Goal: Obtain resource: Download file/media

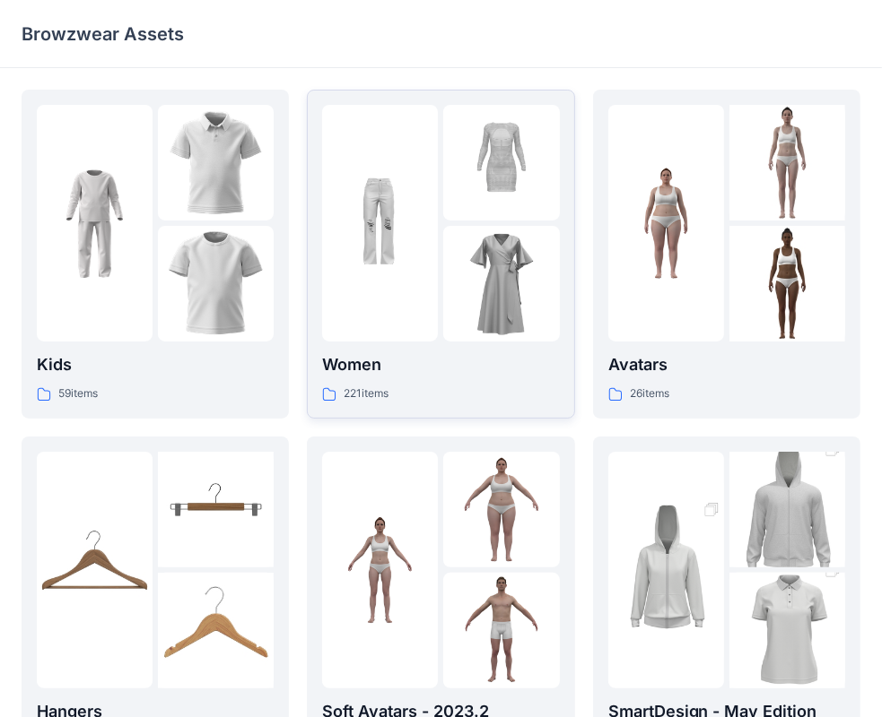
click at [402, 301] on div at bounding box center [380, 223] width 116 height 237
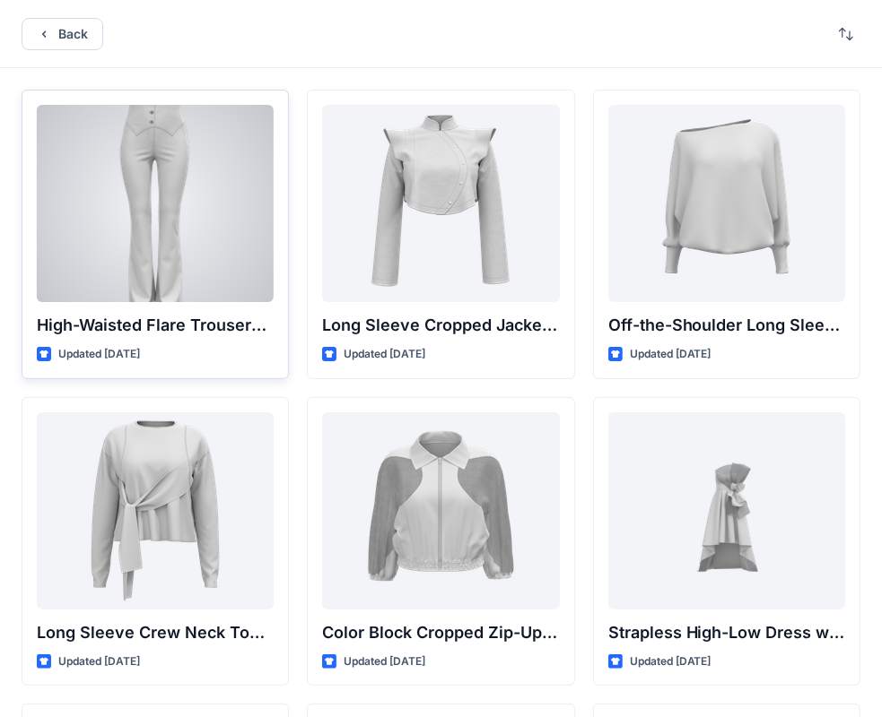
click at [226, 217] on div at bounding box center [155, 203] width 237 height 197
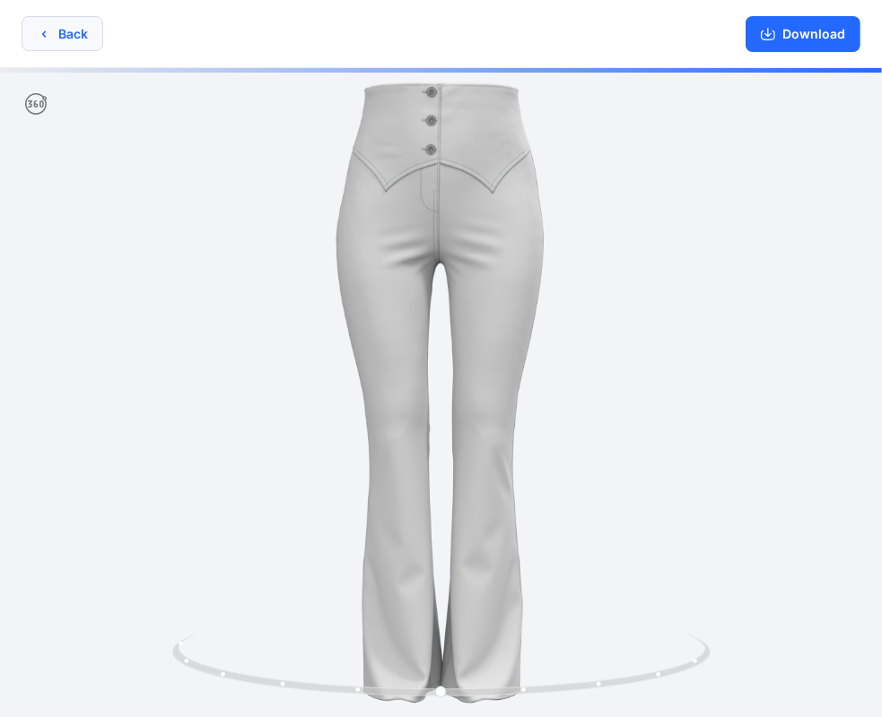
click at [61, 39] on button "Back" at bounding box center [63, 33] width 82 height 35
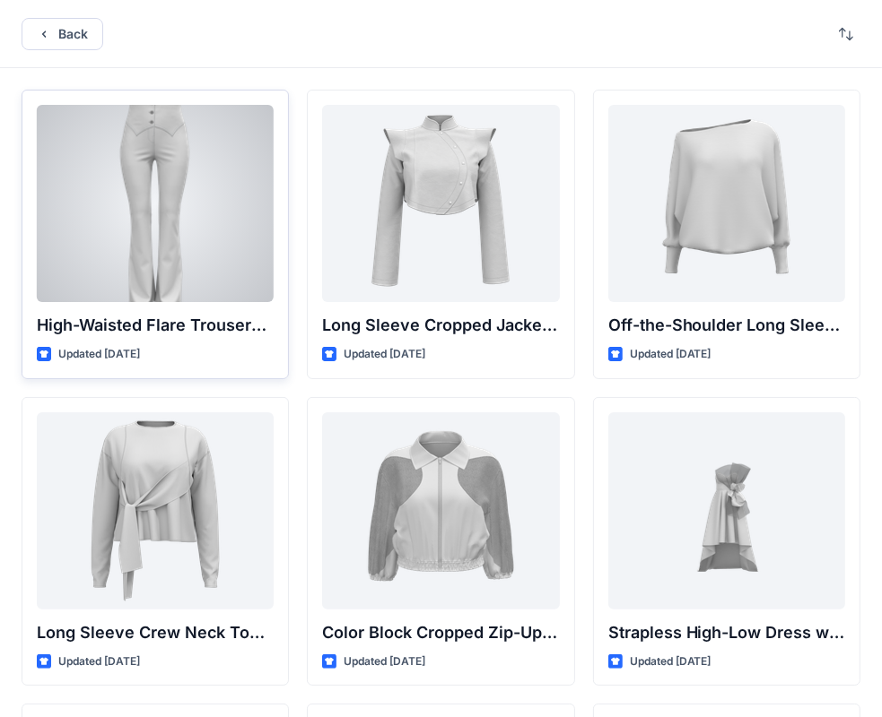
click at [184, 262] on div at bounding box center [155, 203] width 237 height 197
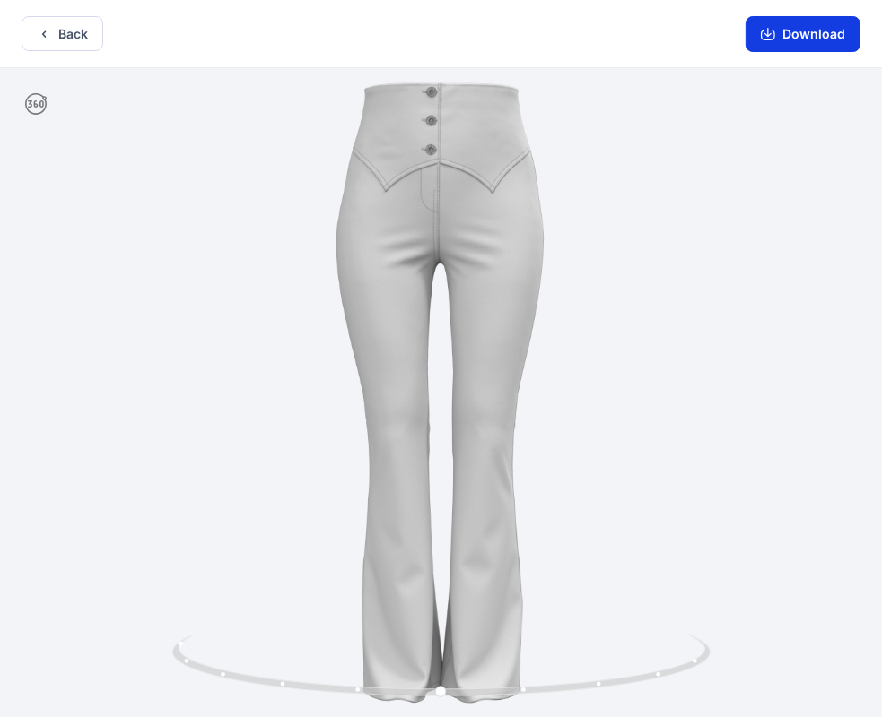
click at [795, 36] on button "Download" at bounding box center [802, 34] width 115 height 36
click at [779, 30] on button "Download" at bounding box center [802, 34] width 115 height 36
click at [778, 369] on div at bounding box center [441, 394] width 882 height 653
click at [769, 40] on icon "button" at bounding box center [767, 34] width 14 height 14
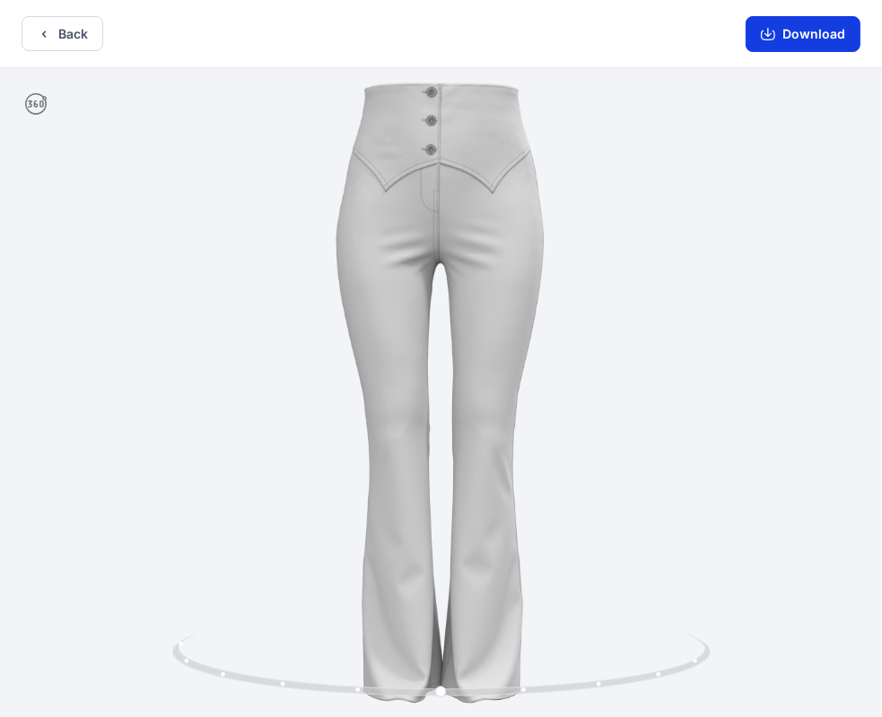
click at [800, 36] on button "Download" at bounding box center [802, 34] width 115 height 36
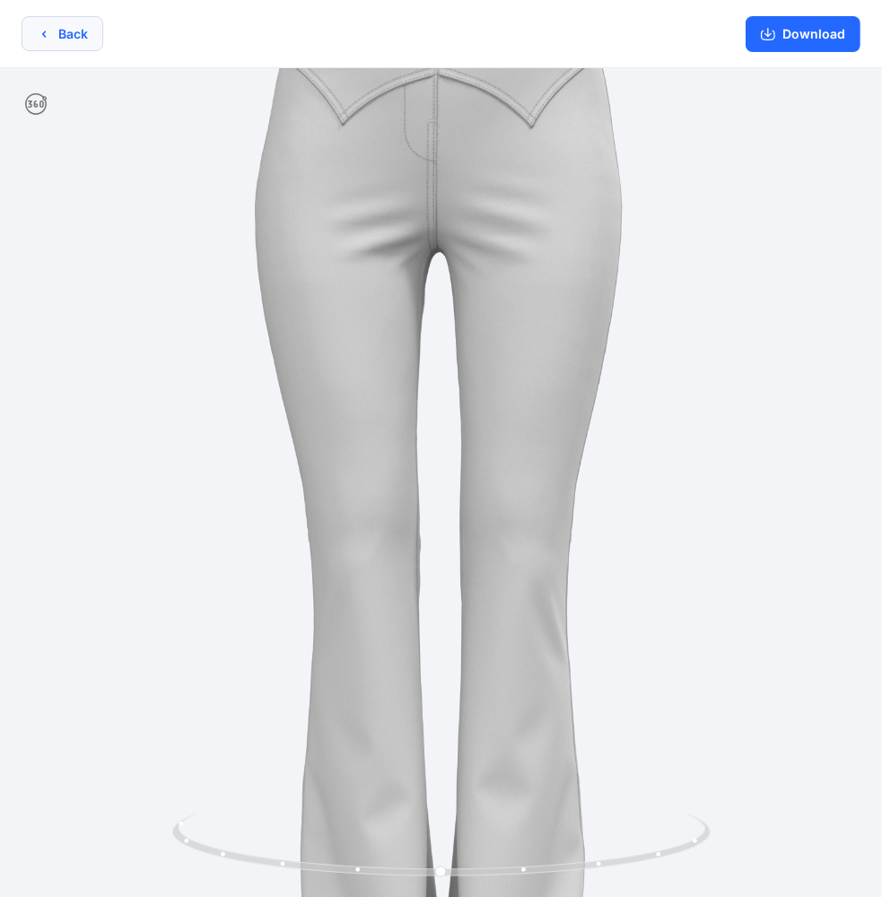
click at [75, 29] on button "Back" at bounding box center [63, 33] width 82 height 35
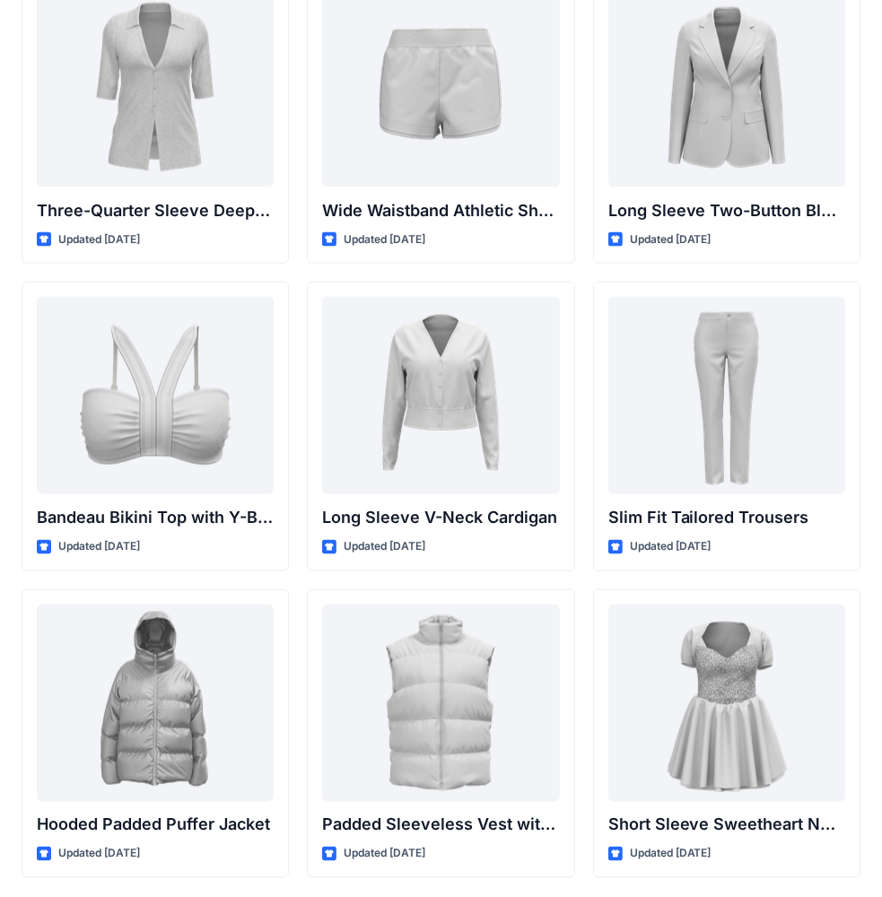
scroll to position [1668, 0]
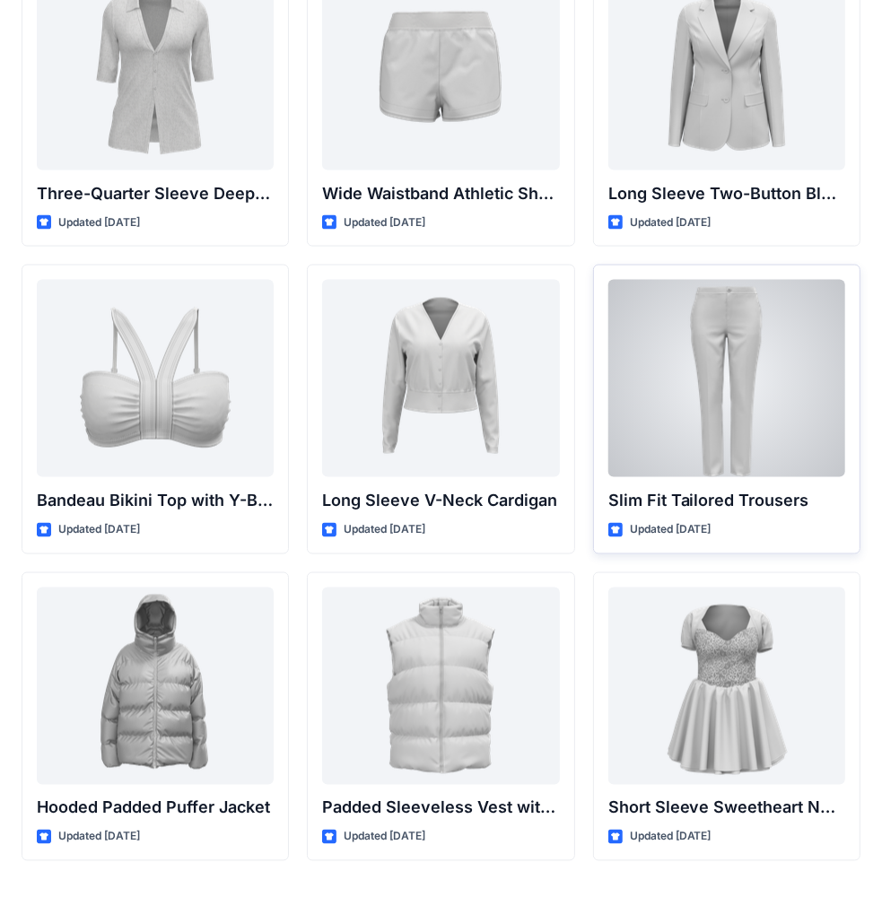
click at [749, 490] on p "Slim Fit Tailored Trousers" at bounding box center [726, 500] width 237 height 25
click at [743, 435] on div at bounding box center [726, 378] width 237 height 197
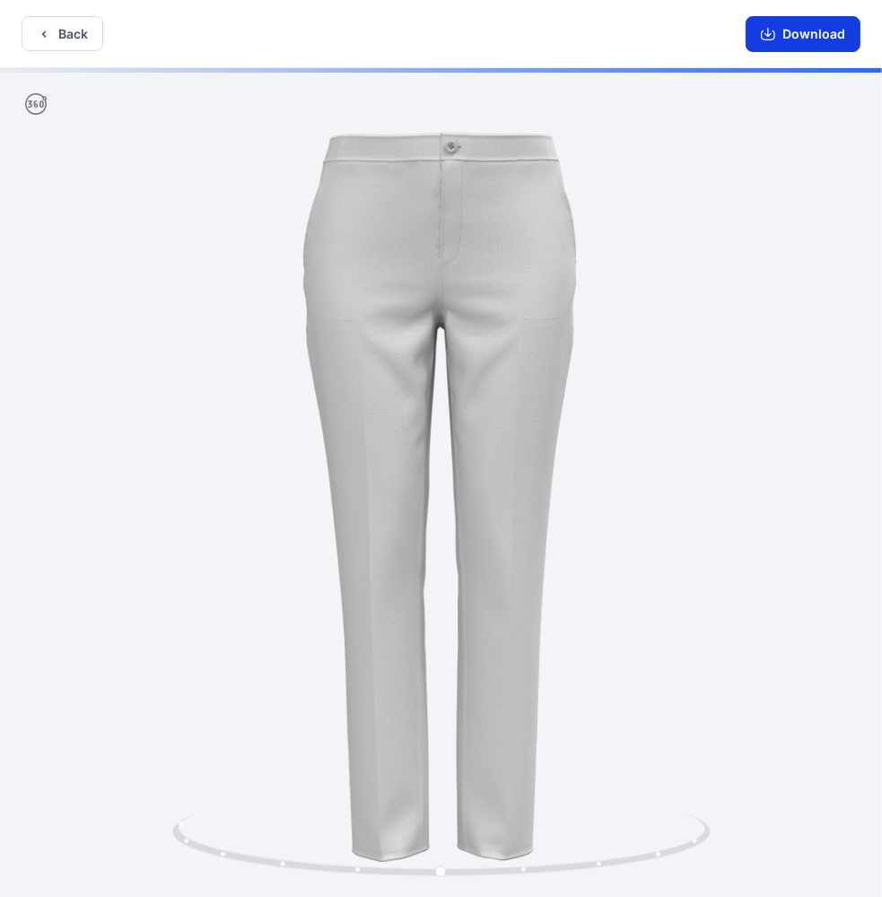
click at [798, 36] on button "Download" at bounding box center [802, 34] width 115 height 36
click at [817, 38] on button "Download" at bounding box center [802, 34] width 115 height 36
click at [782, 39] on button "Download" at bounding box center [802, 34] width 115 height 36
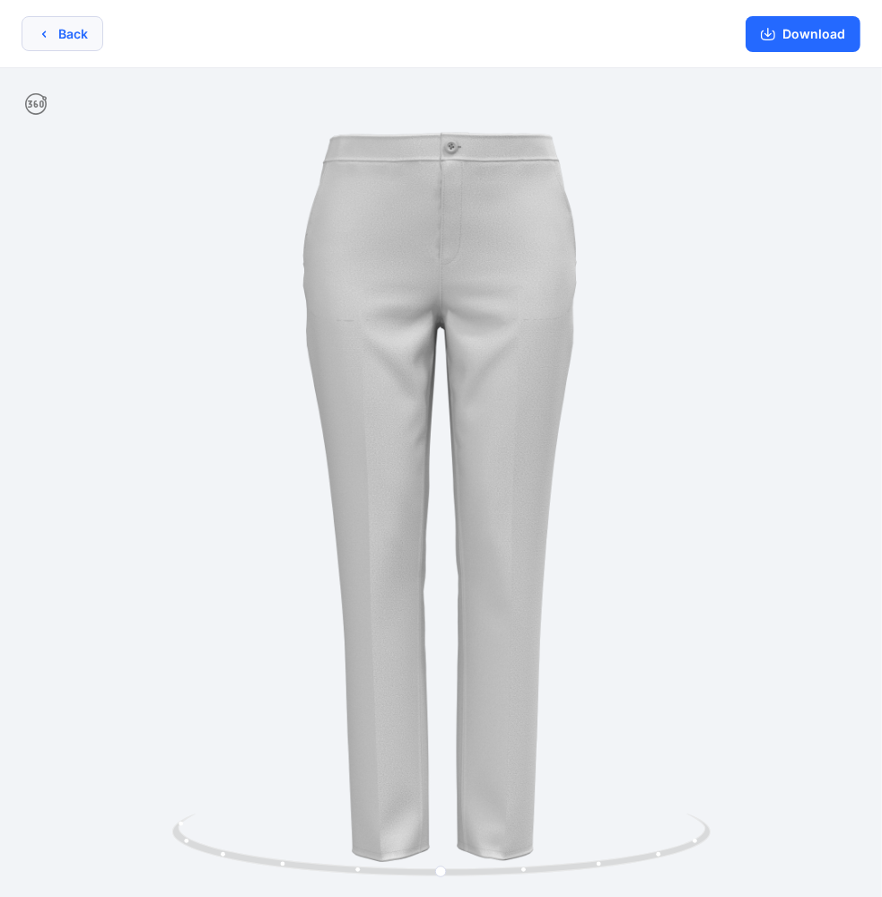
click at [71, 30] on button "Back" at bounding box center [63, 33] width 82 height 35
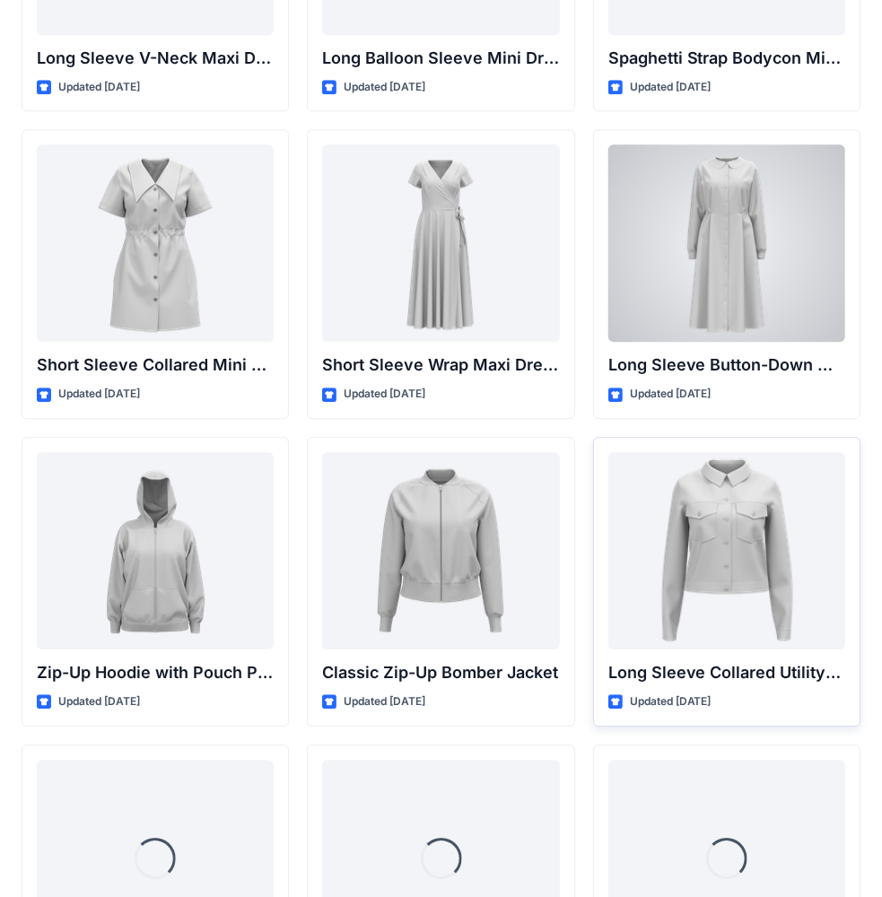
scroll to position [3122, 0]
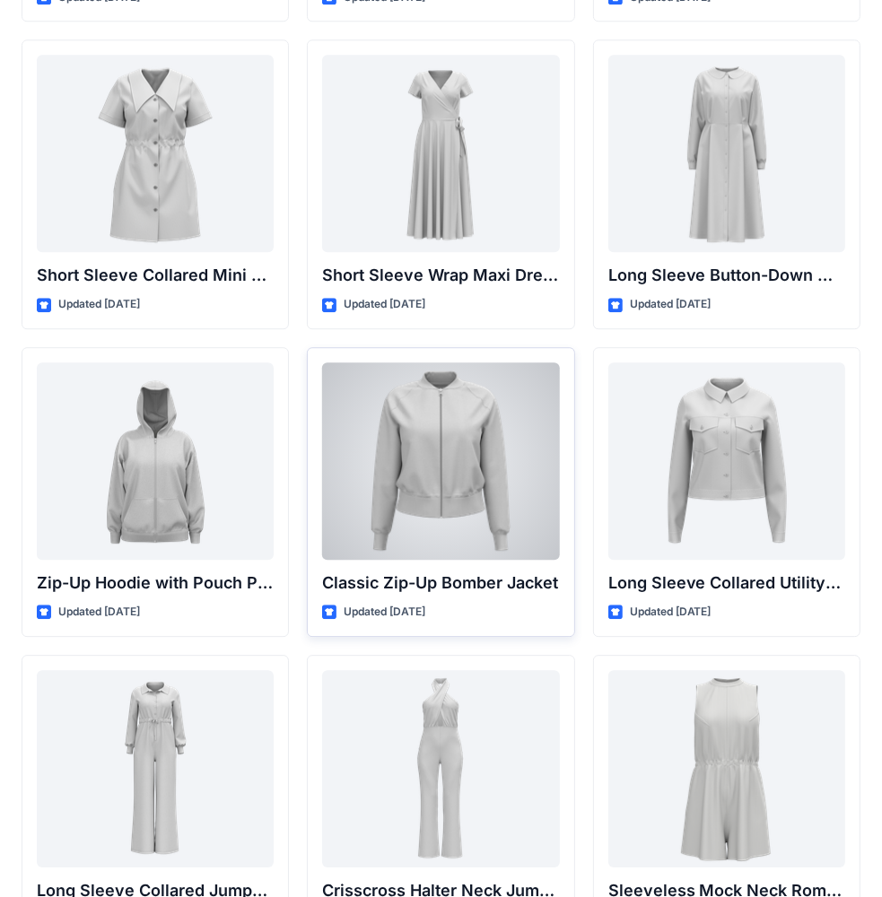
click at [465, 471] on div at bounding box center [440, 460] width 237 height 197
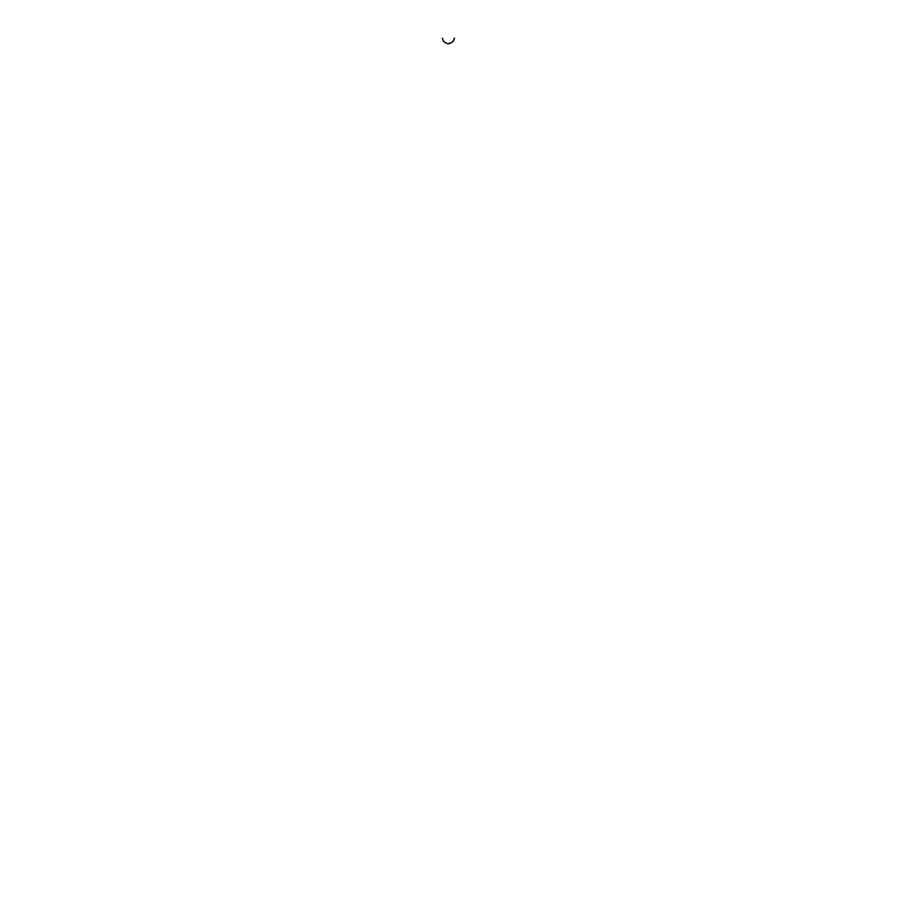
click at [465, 472] on div at bounding box center [448, 448] width 897 height 897
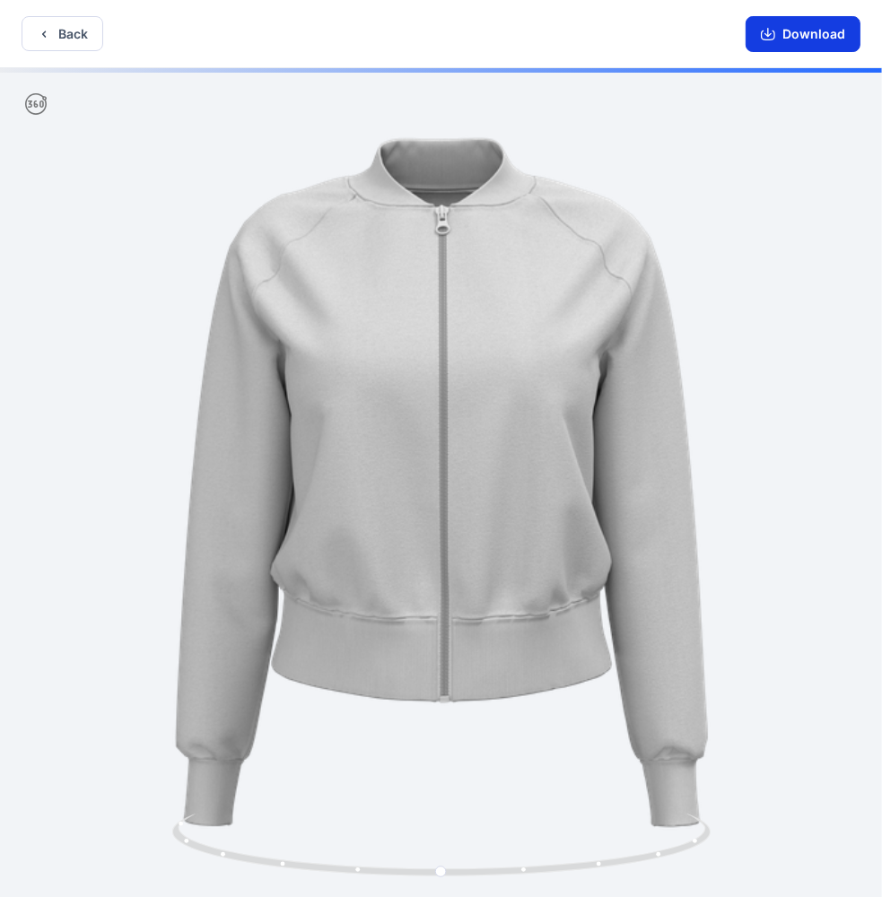
click at [809, 33] on button "Download" at bounding box center [802, 34] width 115 height 36
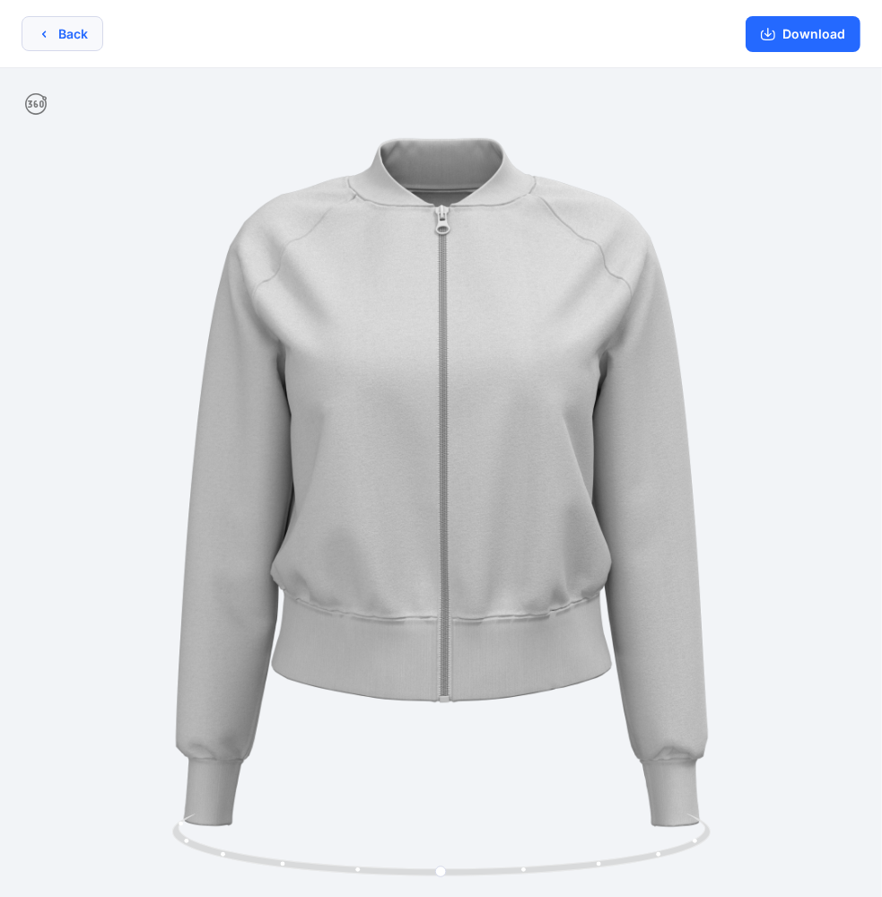
click at [69, 36] on button "Back" at bounding box center [63, 33] width 82 height 35
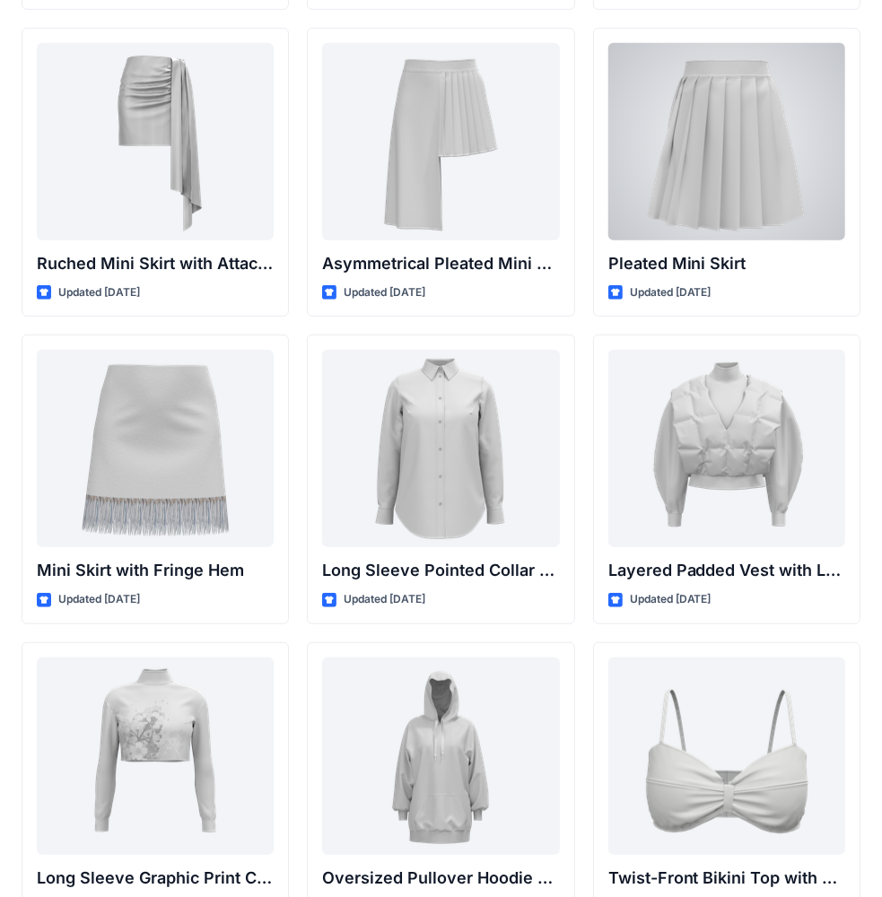
scroll to position [5157, 0]
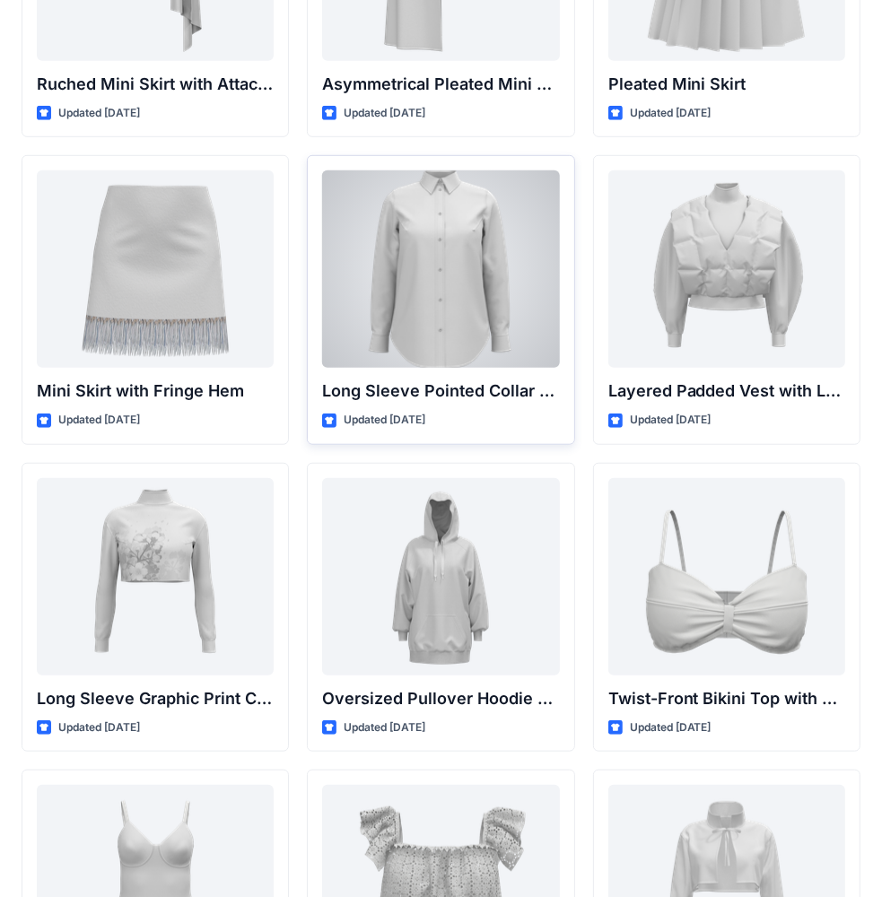
click at [478, 262] on div at bounding box center [440, 268] width 237 height 197
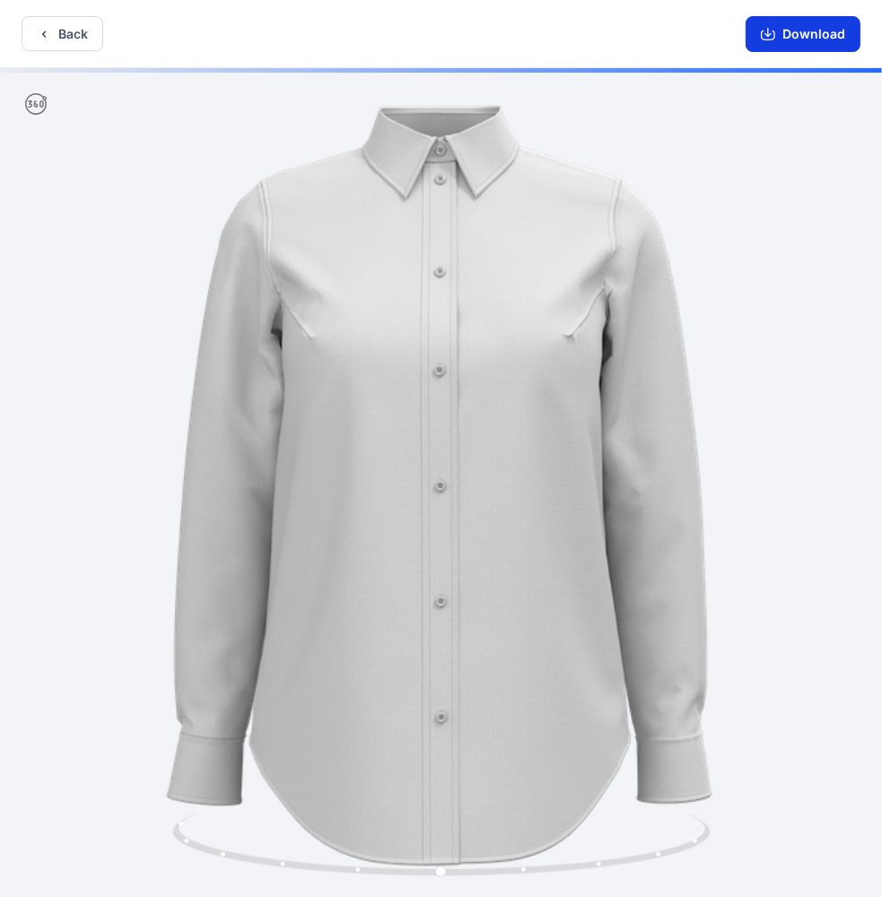
click at [793, 36] on button "Download" at bounding box center [802, 34] width 115 height 36
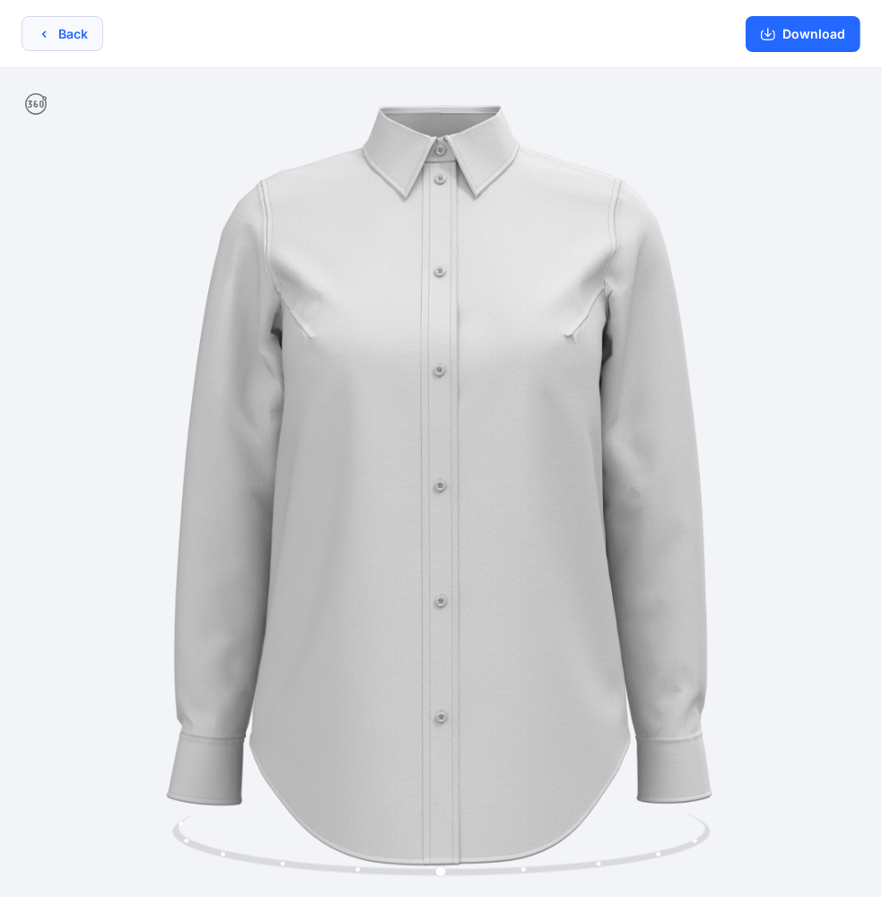
click at [73, 37] on button "Back" at bounding box center [63, 33] width 82 height 35
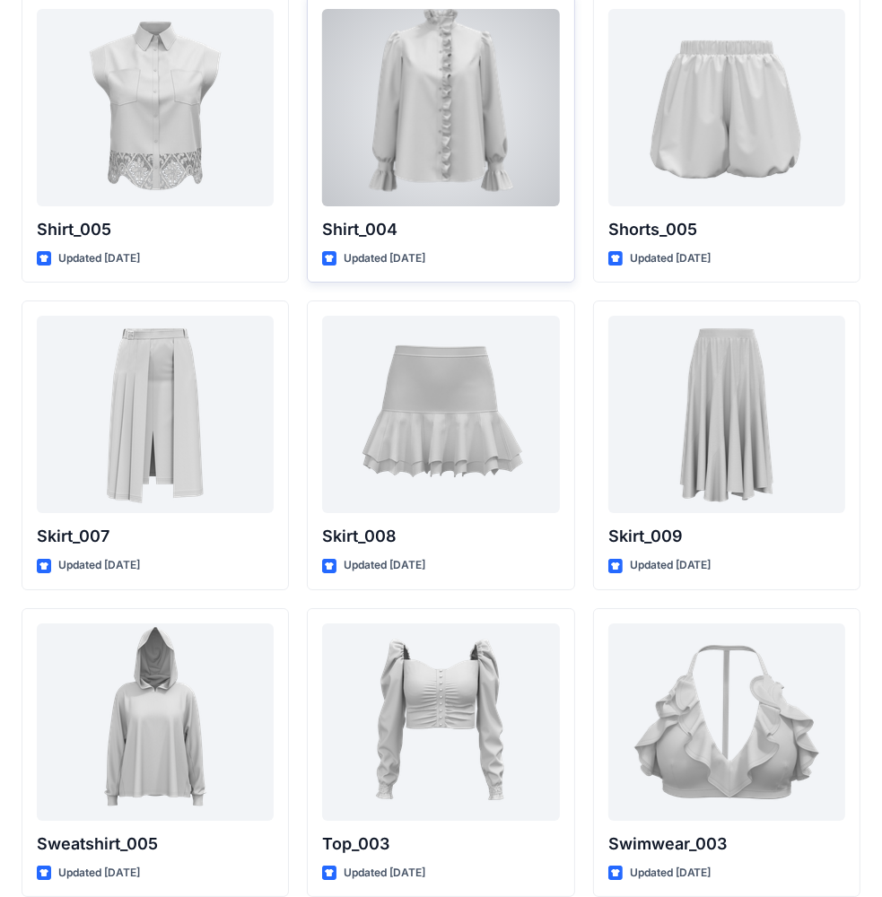
scroll to position [8659, 0]
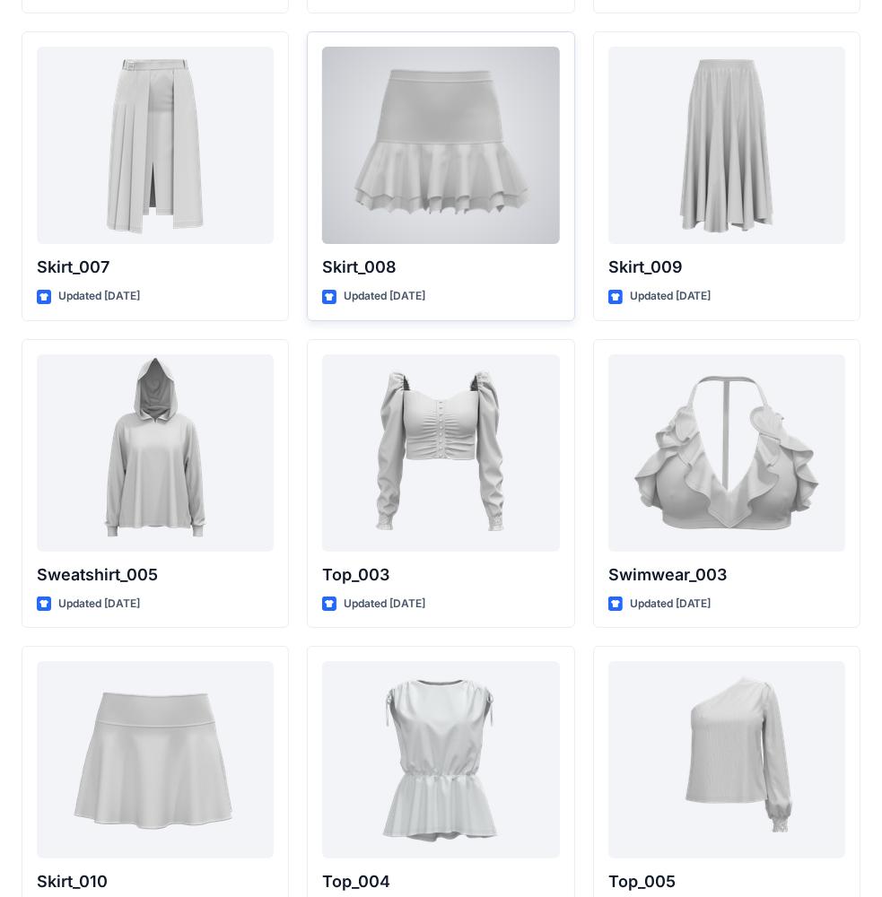
click at [459, 151] on div at bounding box center [440, 145] width 237 height 197
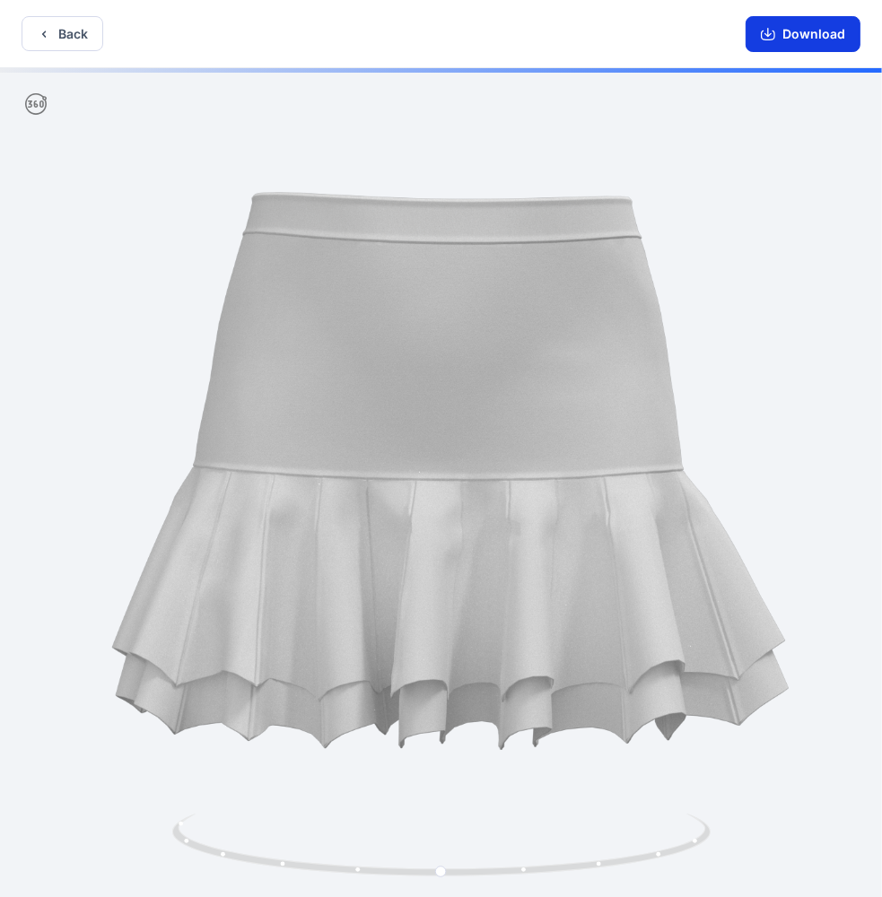
click at [796, 34] on button "Download" at bounding box center [802, 34] width 115 height 36
click at [825, 30] on button "Download" at bounding box center [802, 34] width 115 height 36
click at [812, 29] on button "Download" at bounding box center [802, 34] width 115 height 36
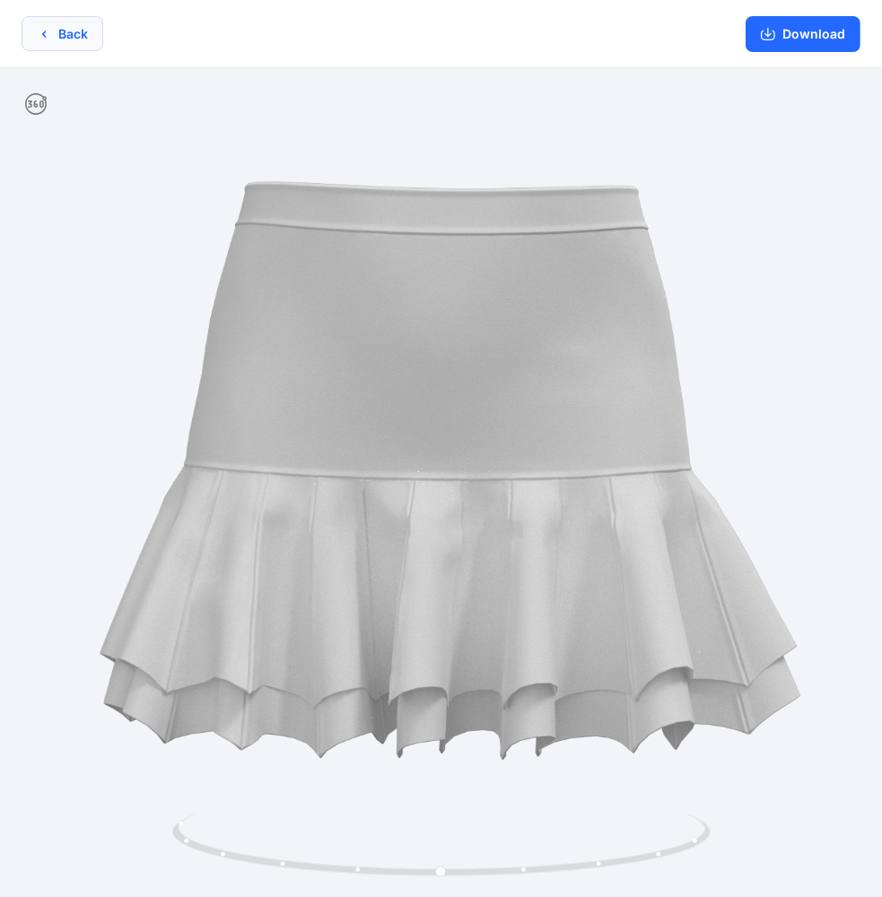
click at [70, 39] on button "Back" at bounding box center [63, 33] width 82 height 35
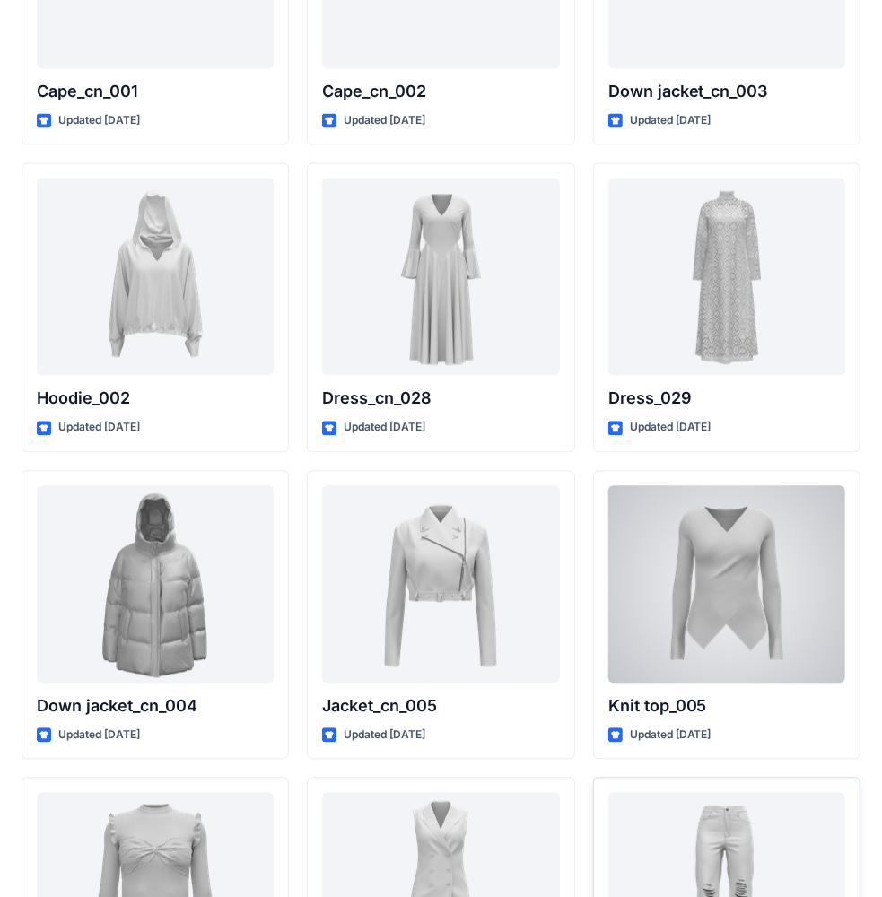
scroll to position [11535, 0]
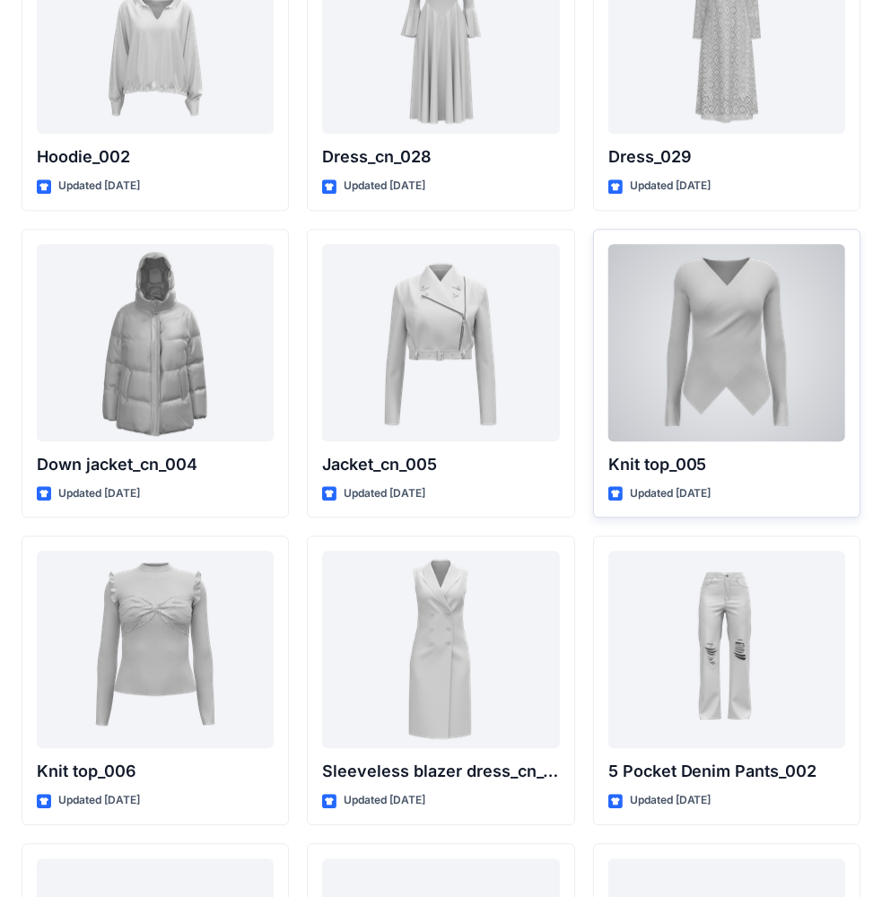
click at [680, 367] on div at bounding box center [726, 342] width 237 height 197
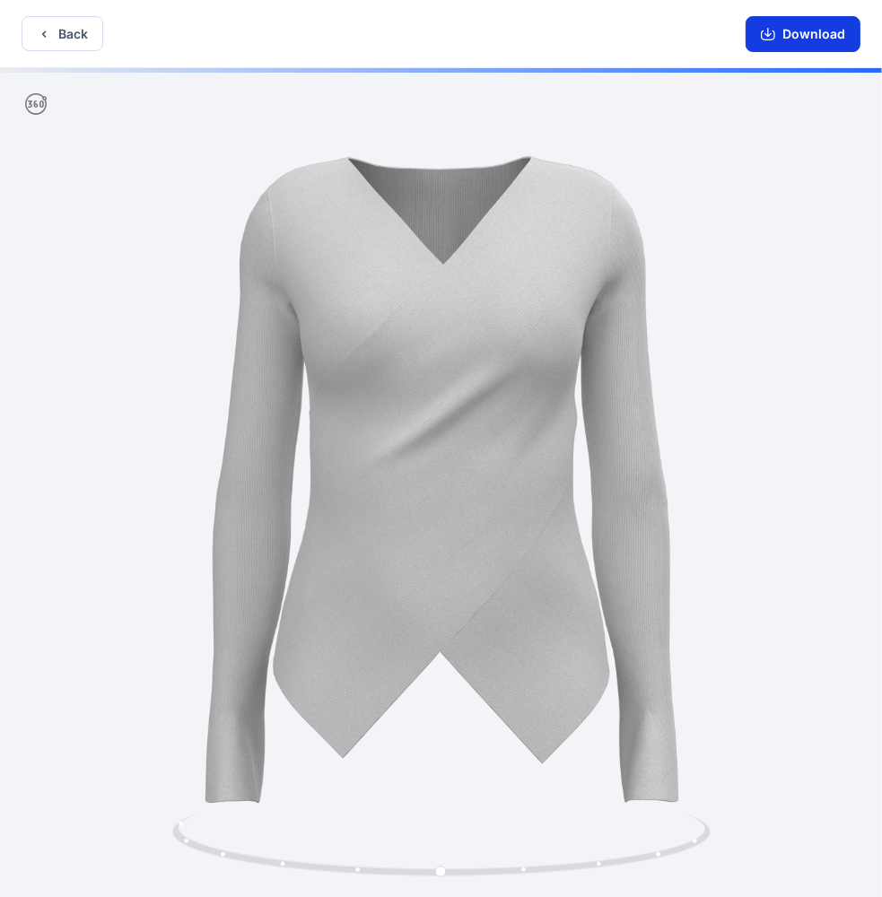
click at [792, 36] on button "Download" at bounding box center [802, 34] width 115 height 36
